Goal: Task Accomplishment & Management: Manage account settings

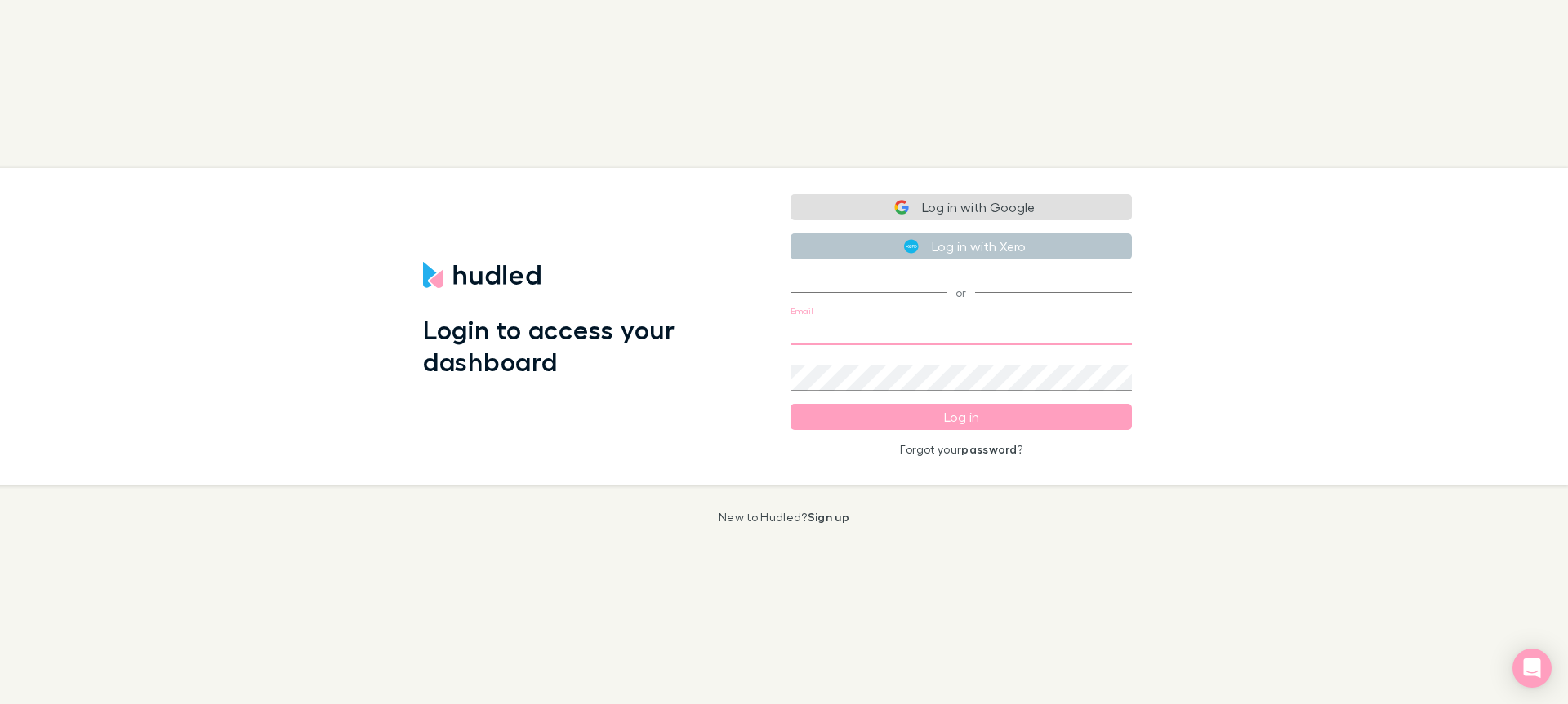
type input "[EMAIL_ADDRESS][DOMAIN_NAME]"
click at [923, 420] on button "Log in" at bounding box center [961, 417] width 342 height 26
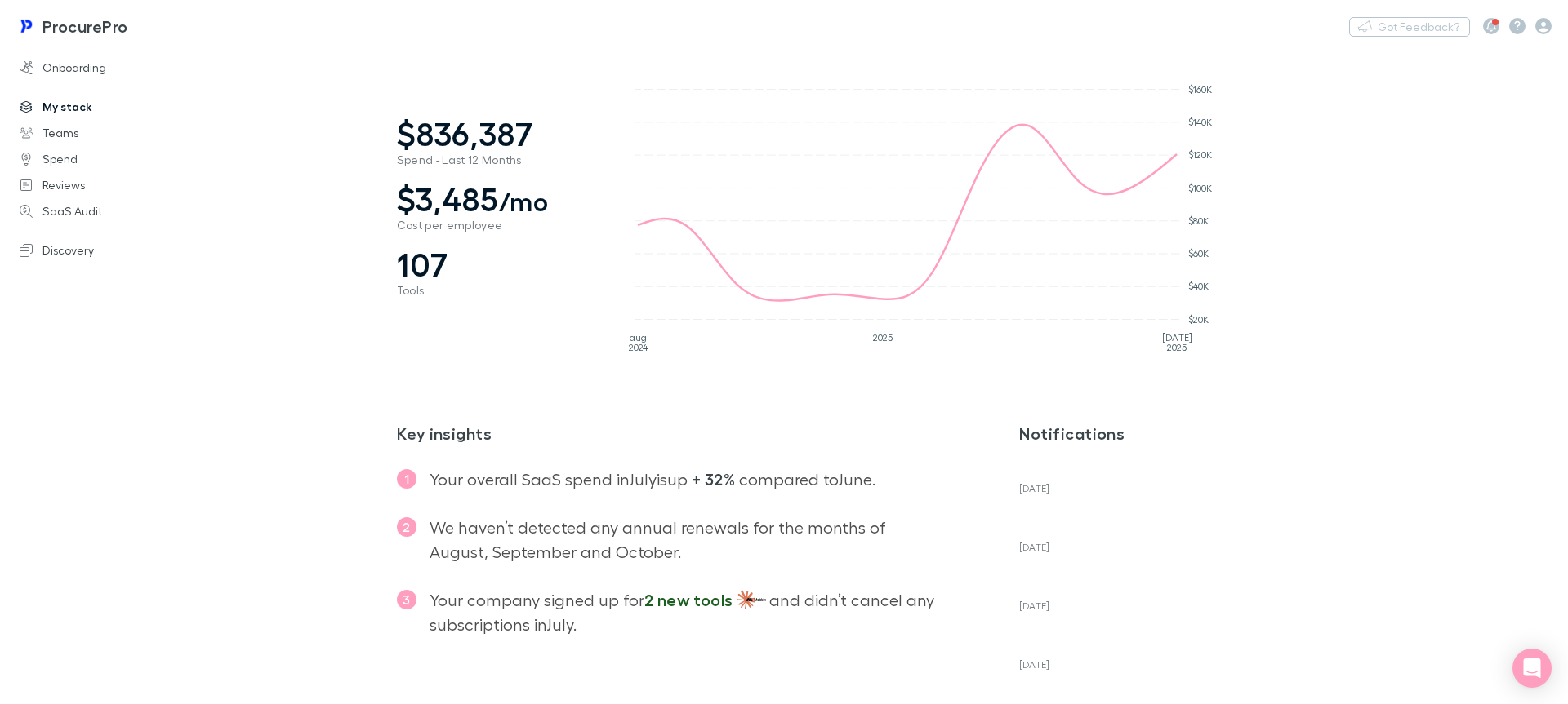
click at [53, 116] on link "My stack" at bounding box center [112, 107] width 218 height 26
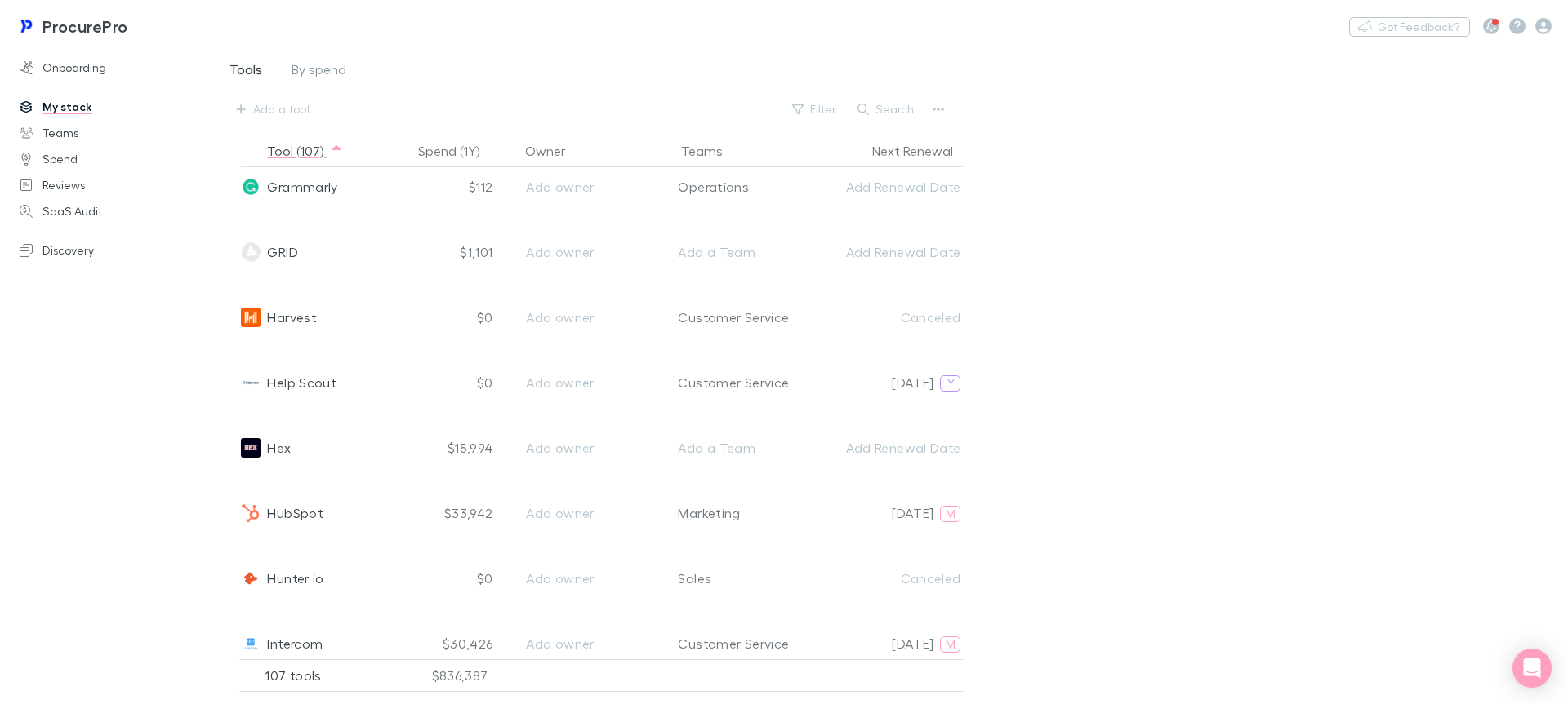
scroll to position [2040, 0]
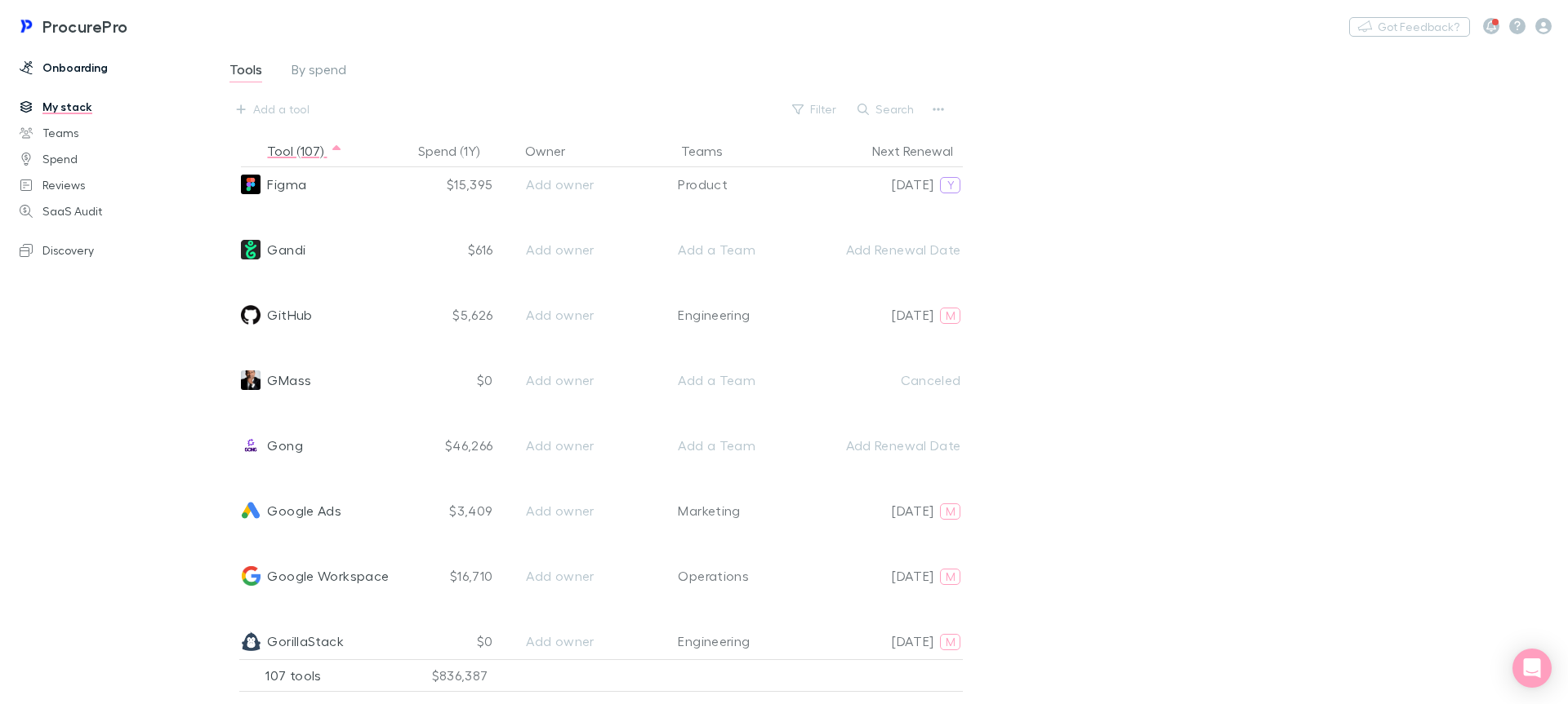
click at [77, 60] on link "Onboarding" at bounding box center [112, 67] width 218 height 26
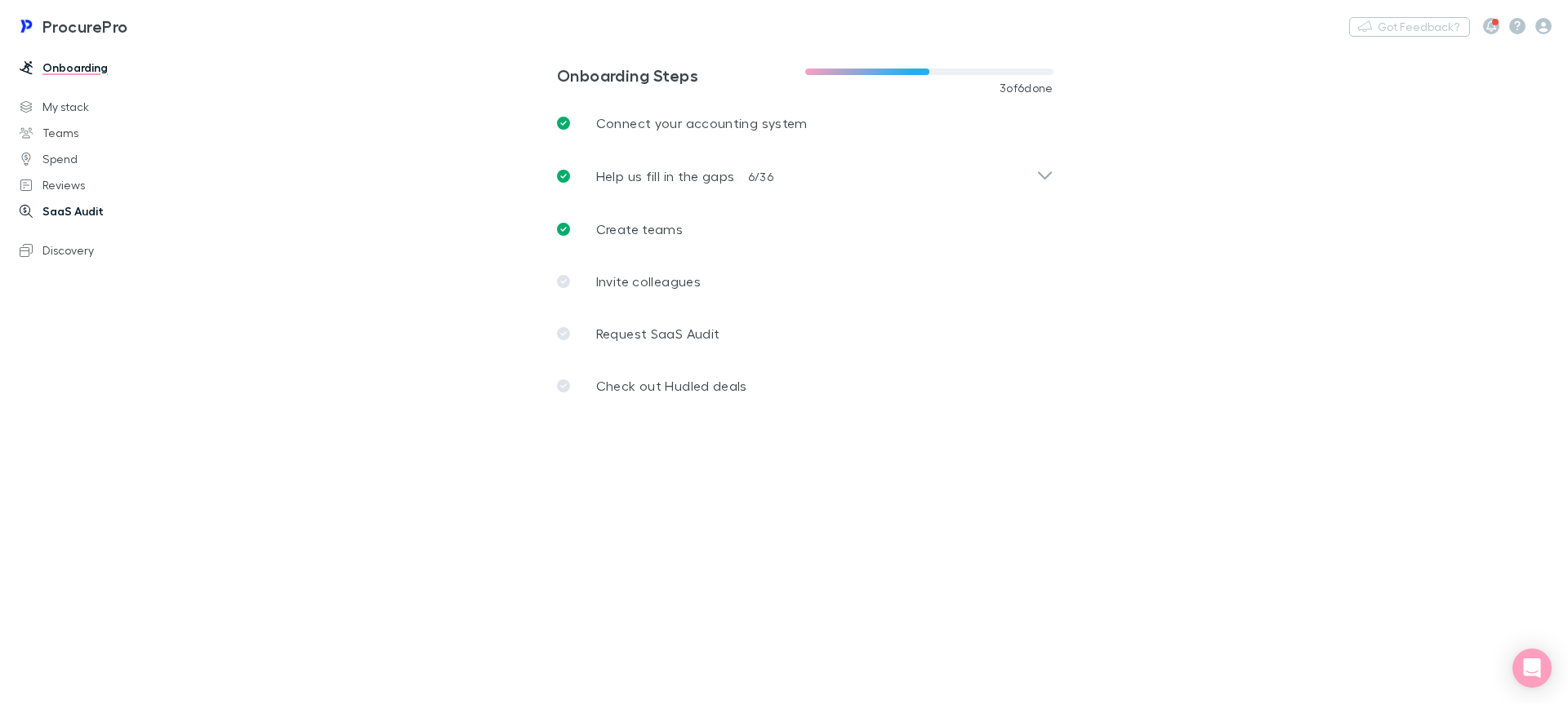
click at [63, 213] on link "SaaS Audit" at bounding box center [112, 211] width 218 height 26
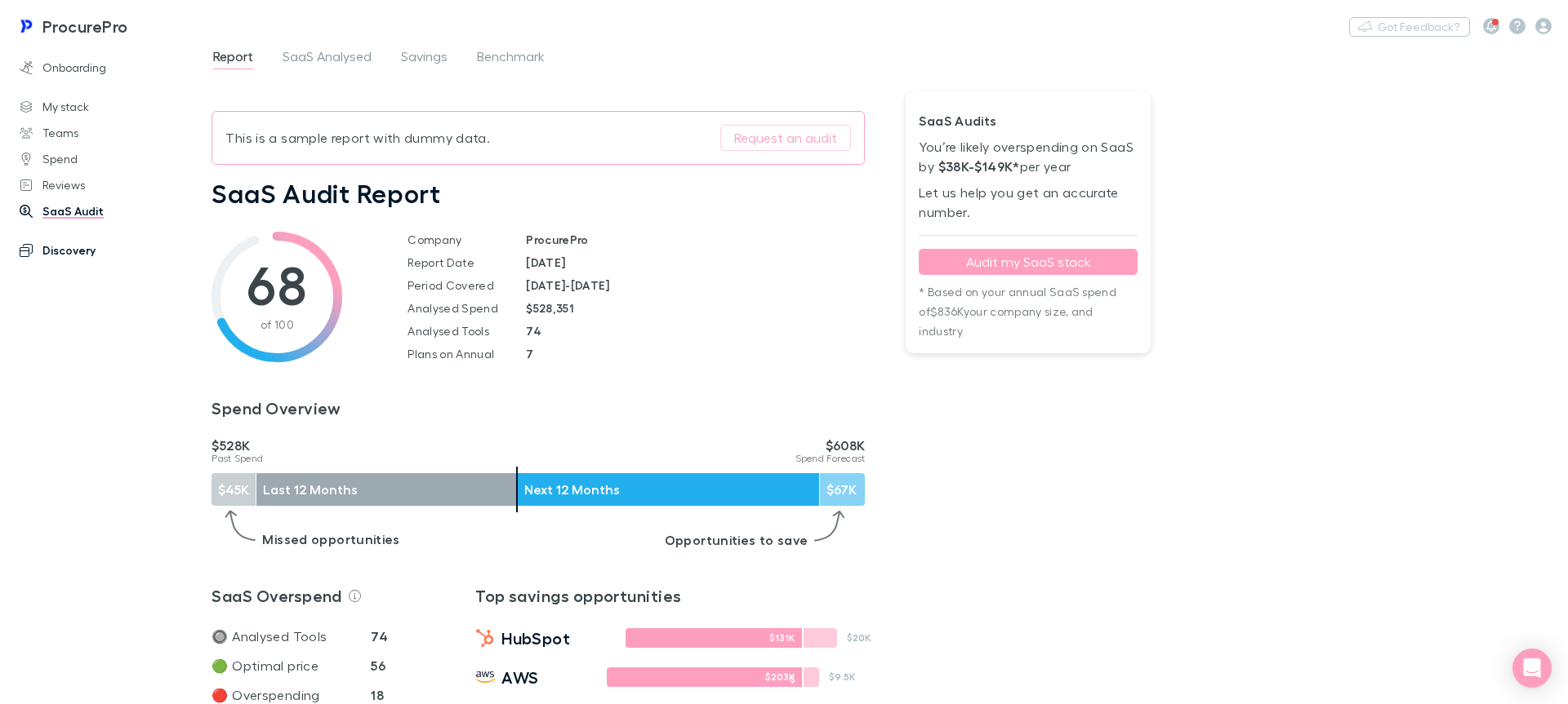
click at [70, 255] on link "Discovery" at bounding box center [112, 250] width 218 height 26
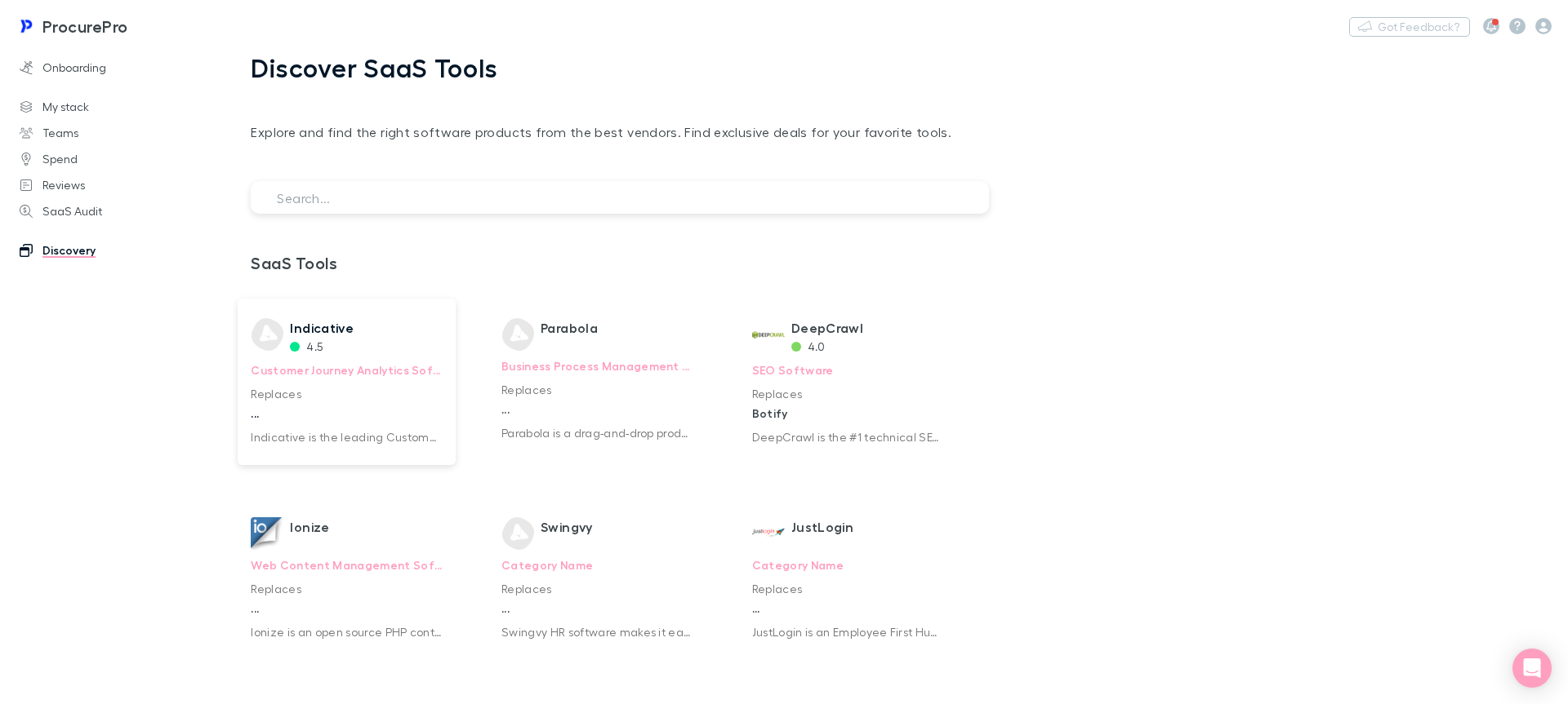
click at [340, 353] on div "4.5" at bounding box center [322, 346] width 63 height 17
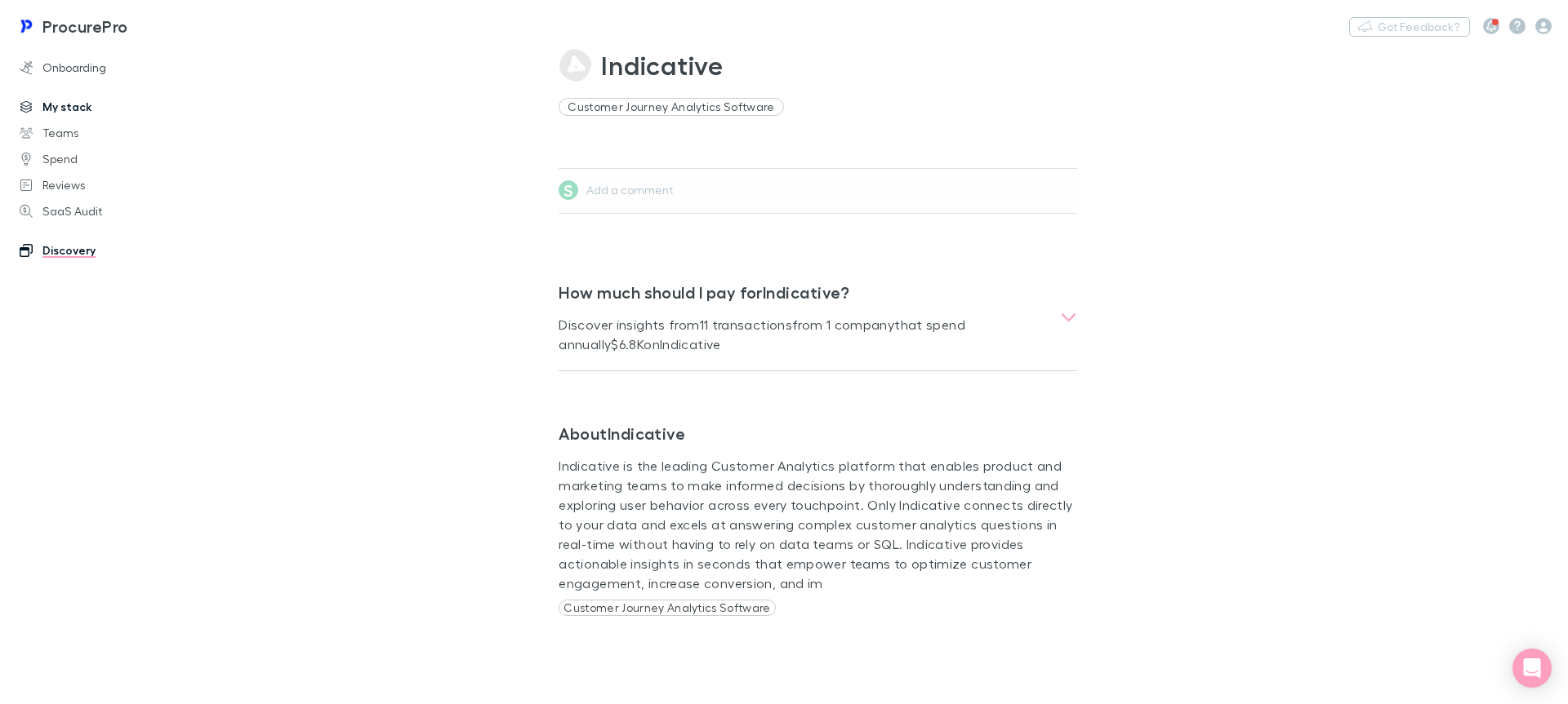
click at [61, 110] on link "My stack" at bounding box center [112, 107] width 218 height 26
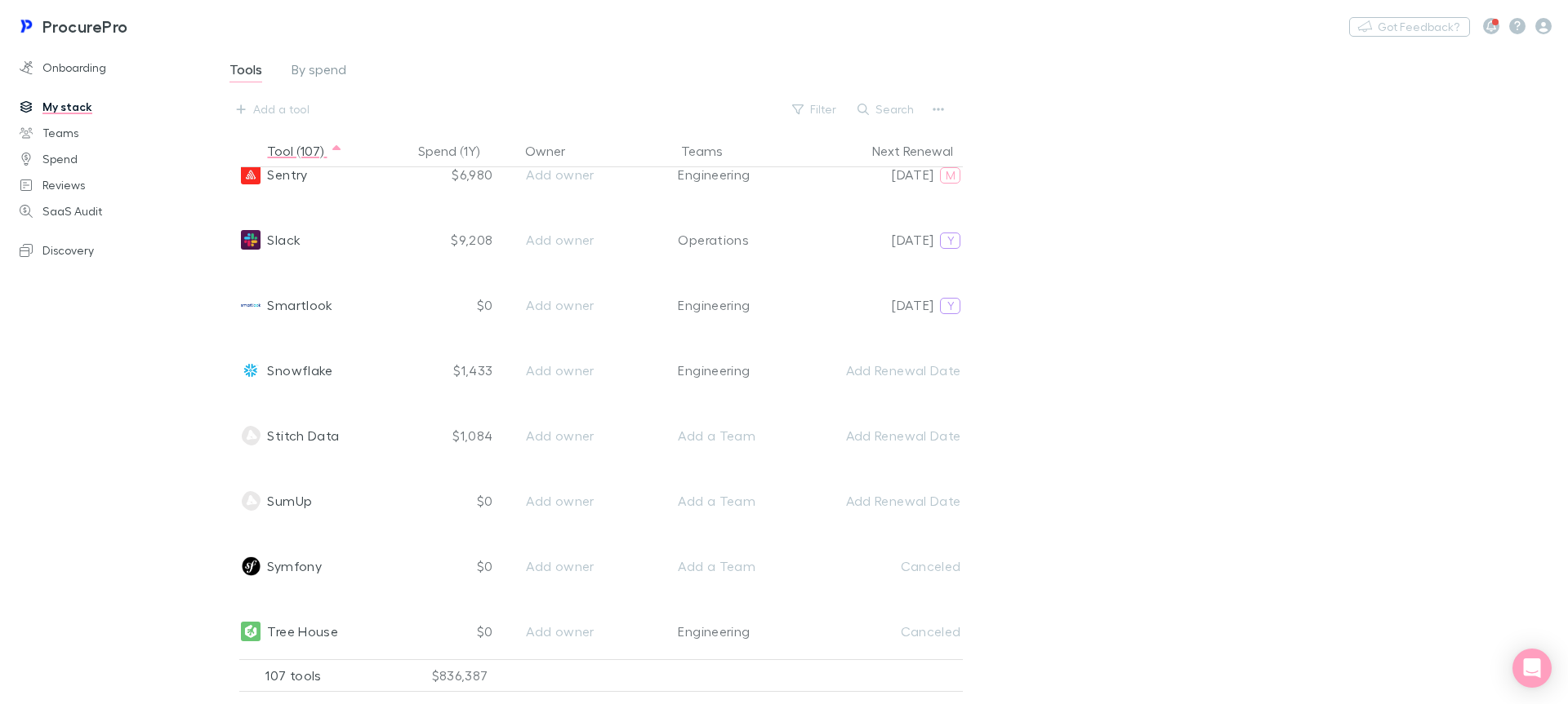
scroll to position [5636, 0]
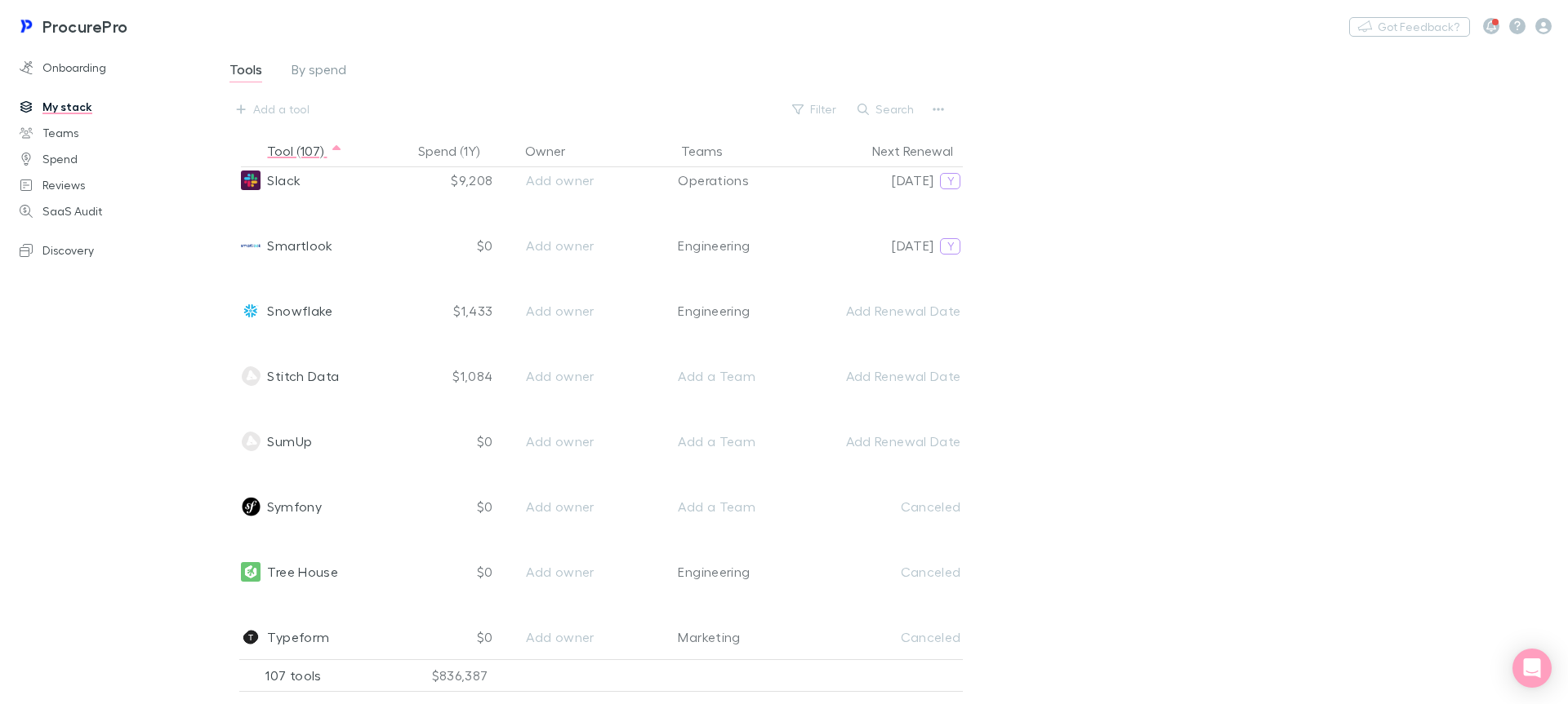
click at [1086, 280] on div "Tools By spend Add a tool Filter Search Tool (107) Spend (1Y) Owner Teams Next …" at bounding box center [889, 369] width 1356 height 647
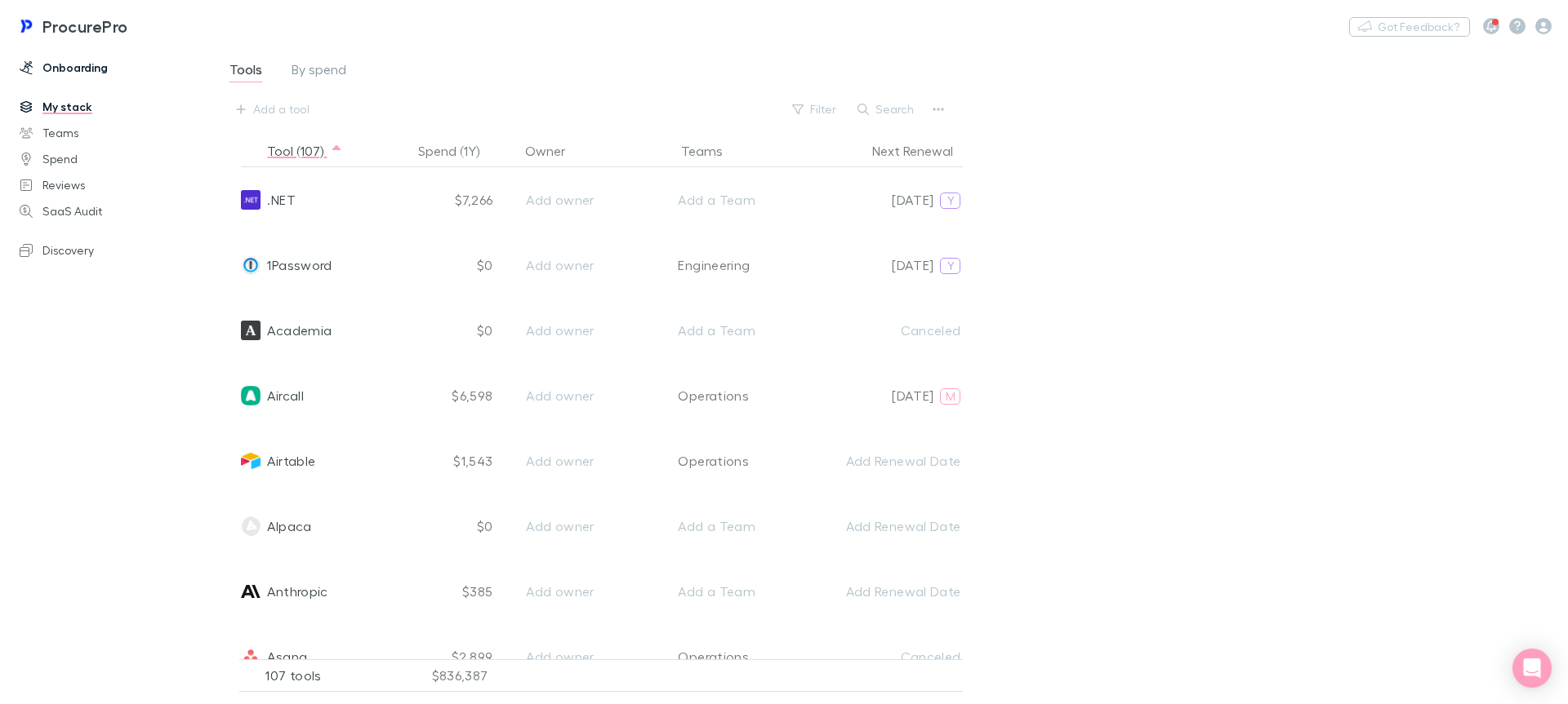
click at [77, 70] on link "Onboarding" at bounding box center [112, 67] width 218 height 26
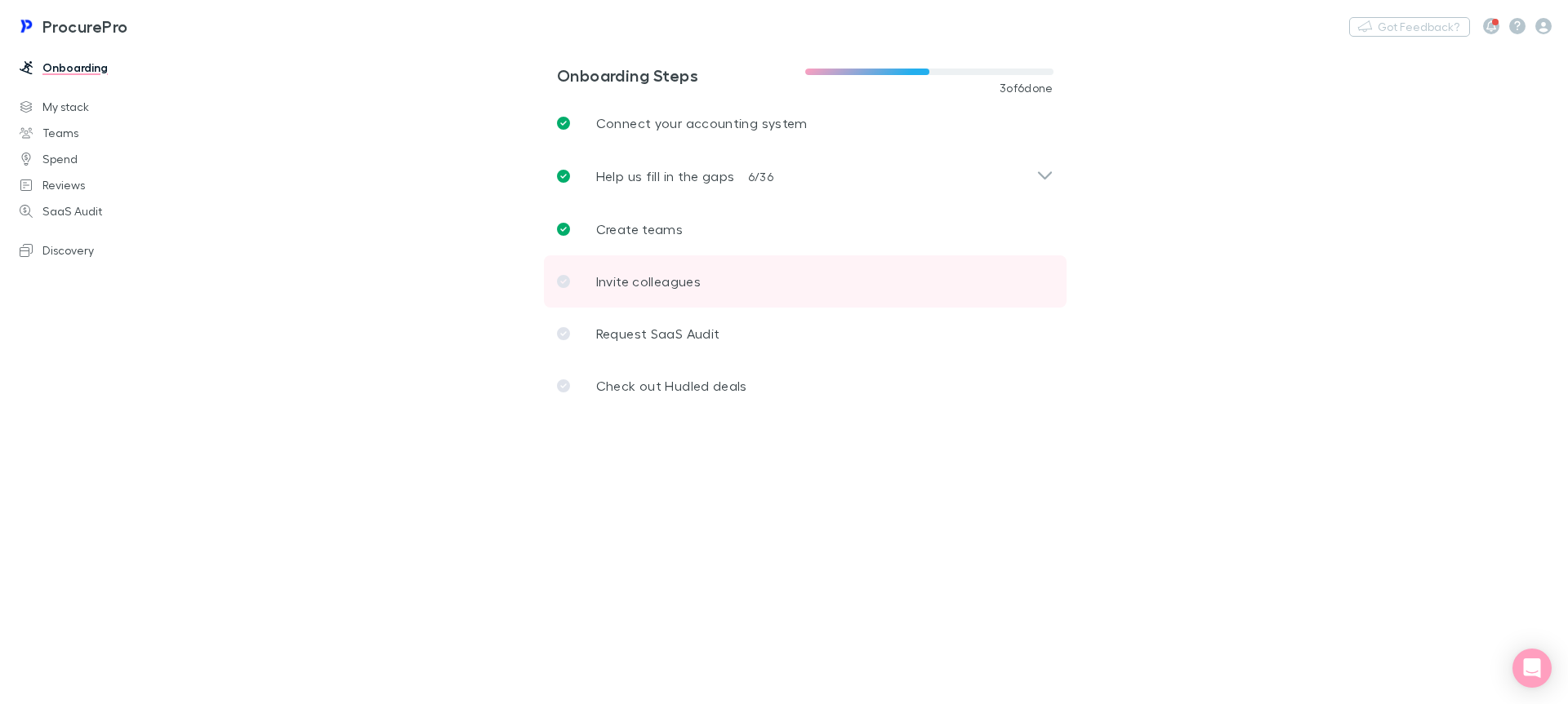
click at [672, 277] on p "Invite colleagues" at bounding box center [648, 282] width 104 height 20
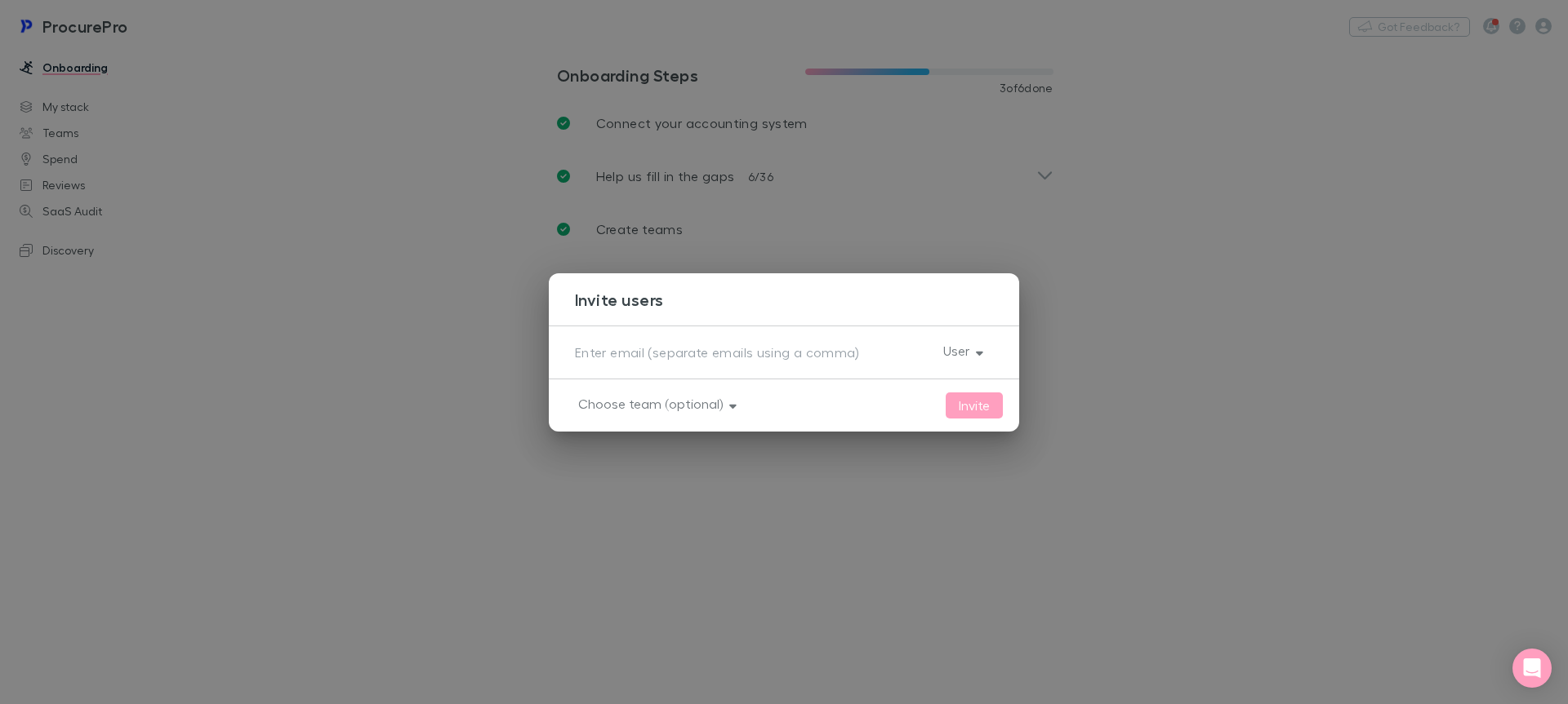
click at [770, 365] on div "x User" at bounding box center [783, 352] width 470 height 53
click at [760, 353] on textarea at bounding box center [752, 352] width 355 height 19
type textarea "[DOMAIN_NAME][EMAIL_ADDRESS][DOMAIN_NAME]"
click at [993, 359] on div "[DOMAIN_NAME][EMAIL_ADDRESS][DOMAIN_NAME] x User" at bounding box center [783, 352] width 470 height 53
click at [977, 352] on icon "button" at bounding box center [980, 352] width 7 height 5
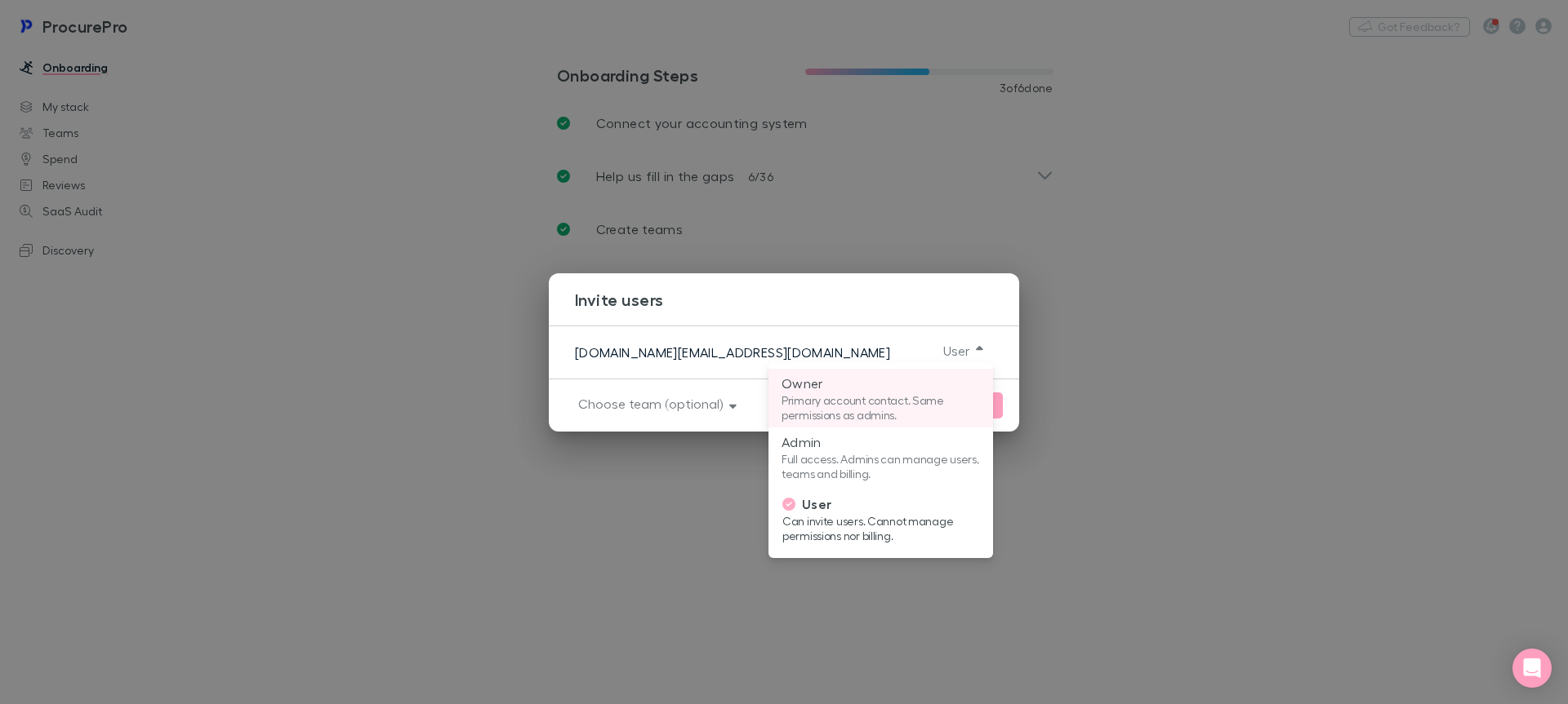
click at [838, 407] on p "Primary account contact. Same permissions as admins." at bounding box center [880, 408] width 198 height 29
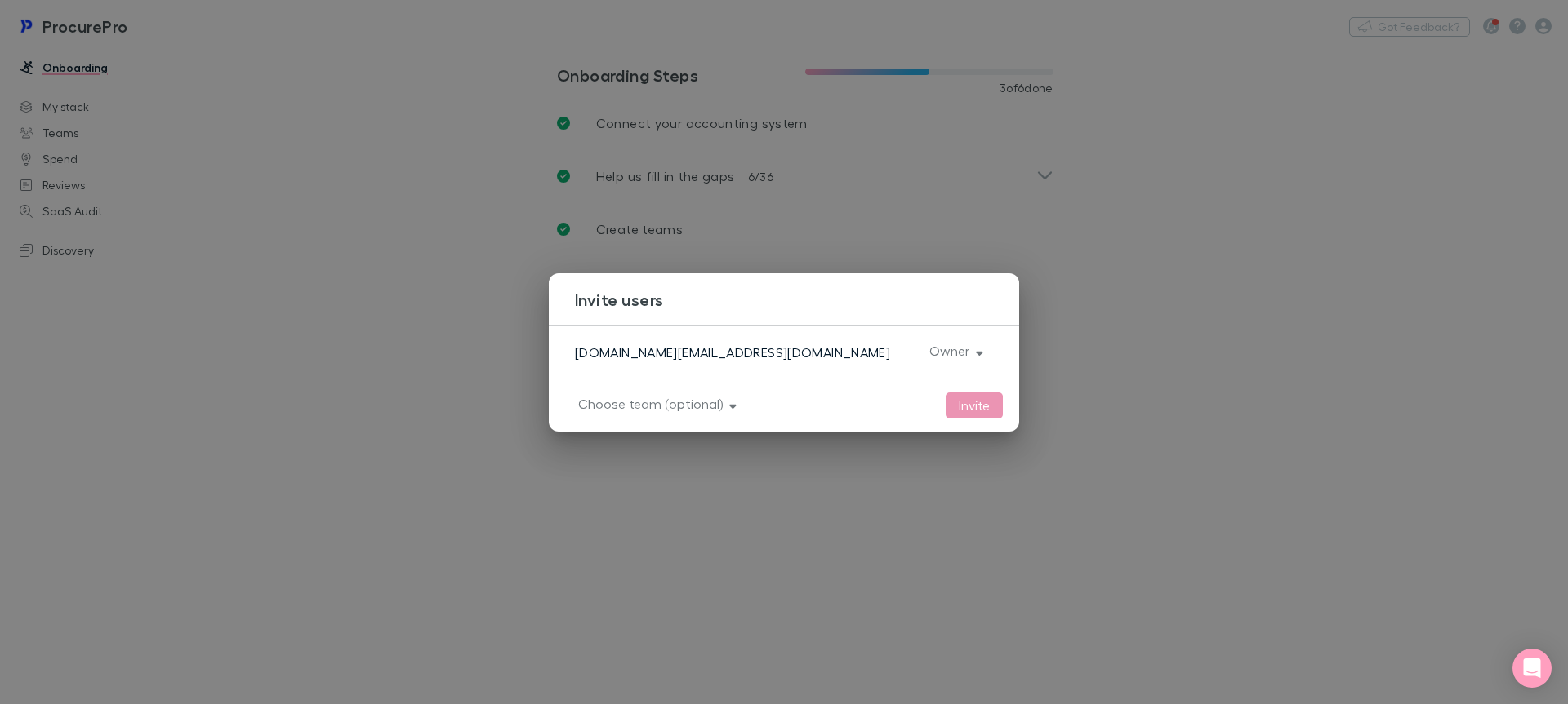
click at [959, 412] on button "Invite" at bounding box center [973, 405] width 57 height 26
